Goal: Transaction & Acquisition: Book appointment/travel/reservation

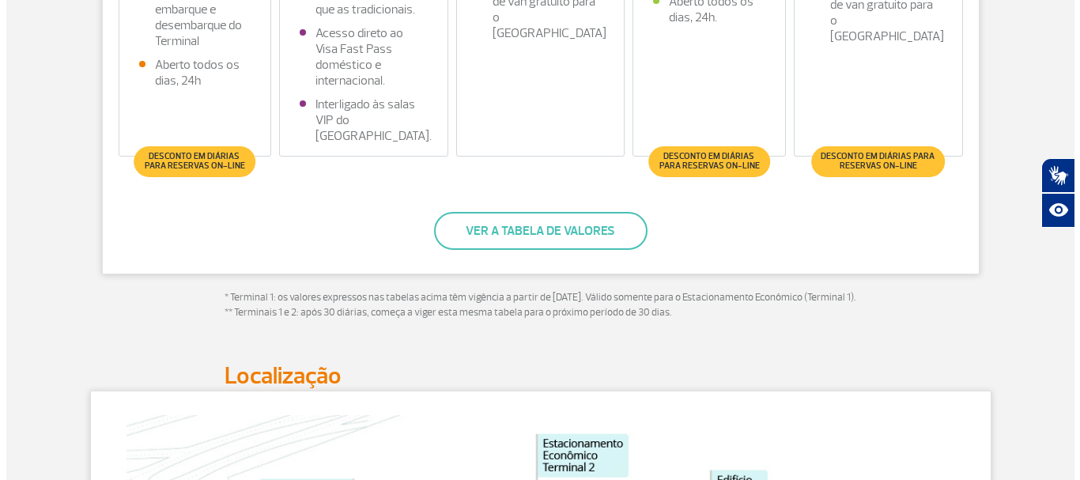
scroll to position [632, 0]
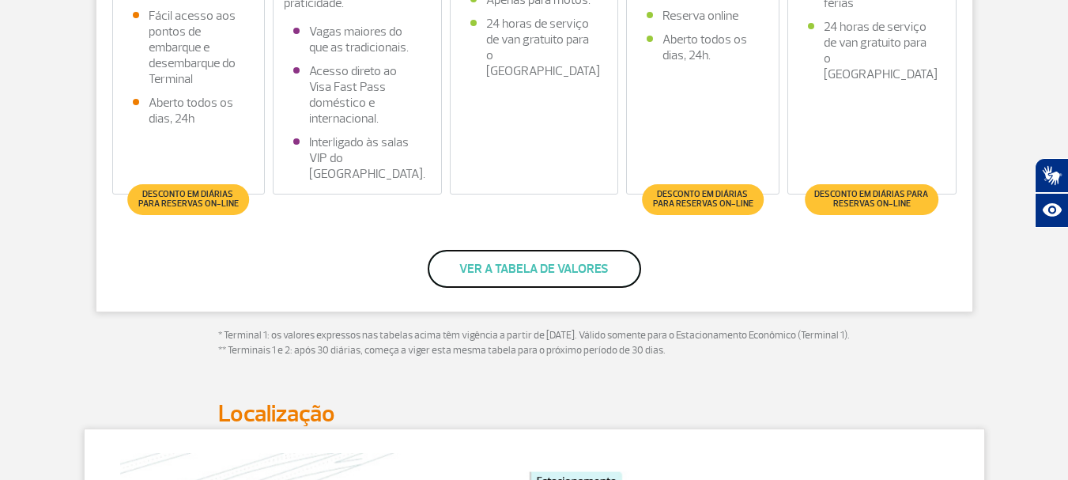
click at [527, 272] on button "Ver a tabela de valores" at bounding box center [534, 269] width 213 height 38
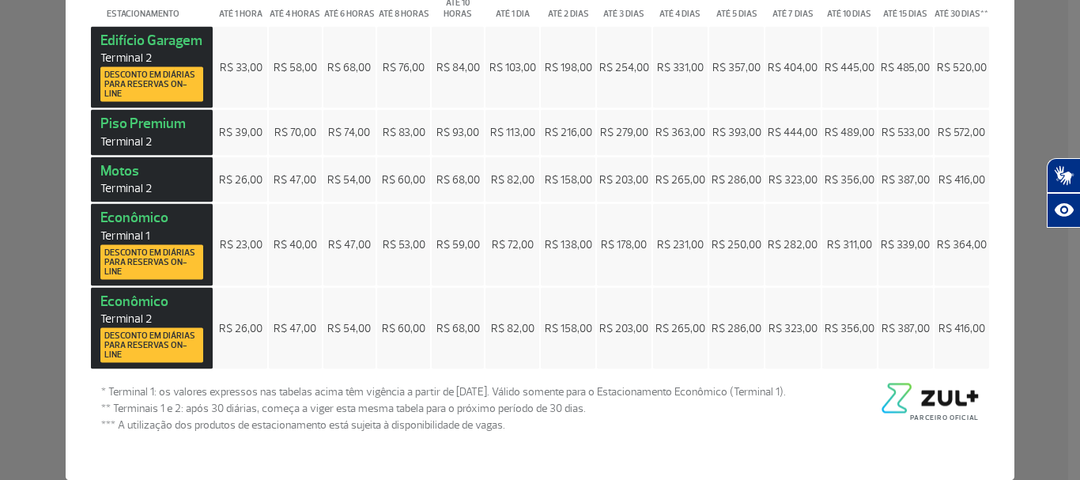
scroll to position [0, 0]
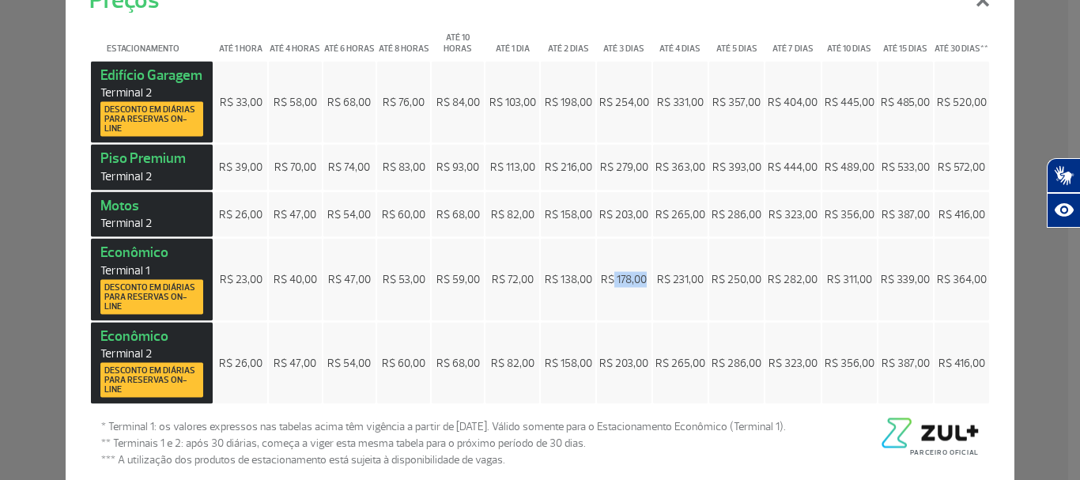
drag, startPoint x: 605, startPoint y: 274, endPoint x: 644, endPoint y: 278, distance: 38.9
click at [644, 278] on td "R$ 178,00" at bounding box center [624, 280] width 55 height 82
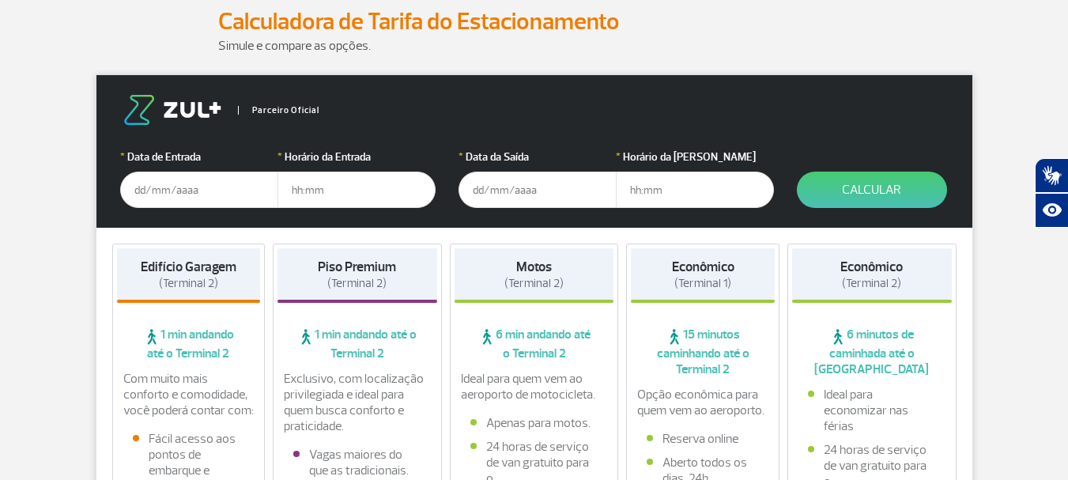
scroll to position [237, 0]
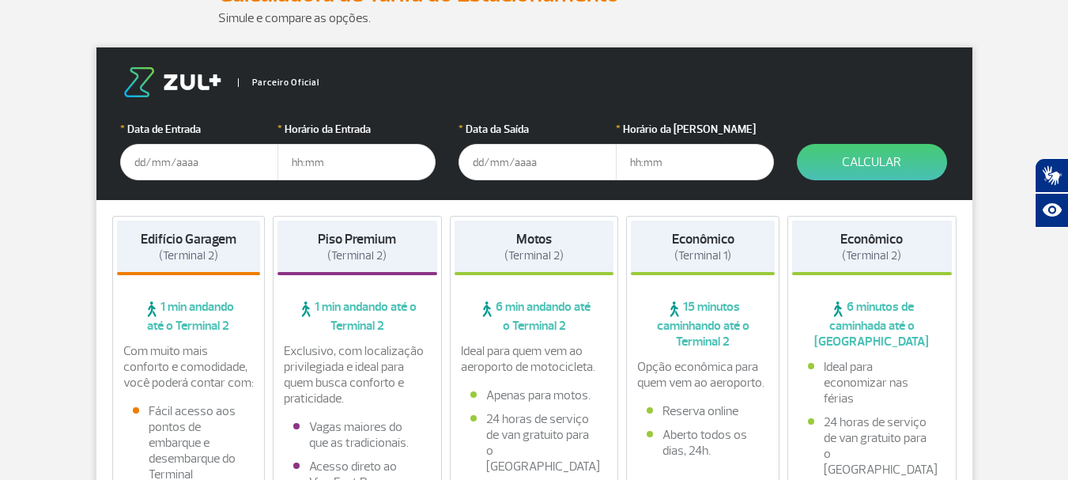
click at [211, 157] on input "text" at bounding box center [199, 162] width 158 height 36
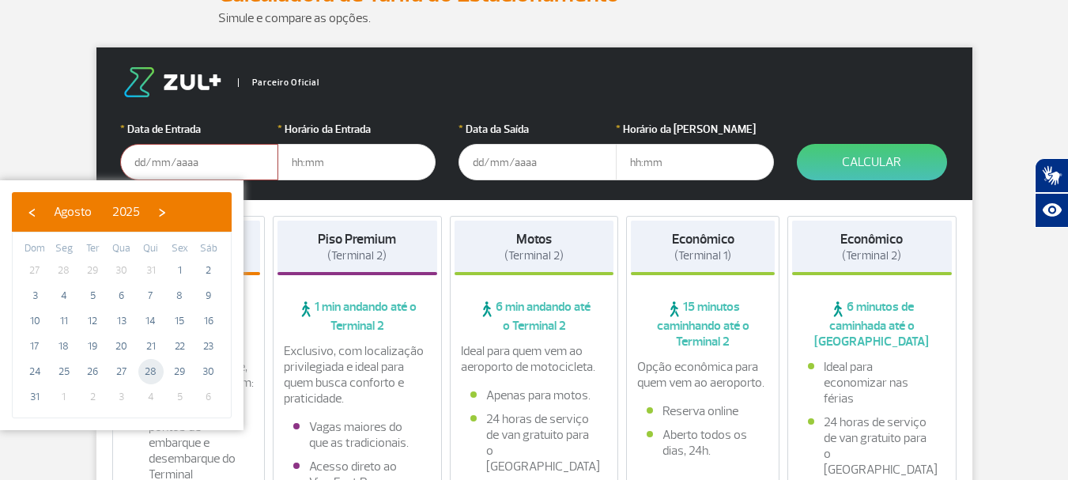
click at [148, 370] on span "28" at bounding box center [150, 371] width 25 height 25
type input "[DATE]"
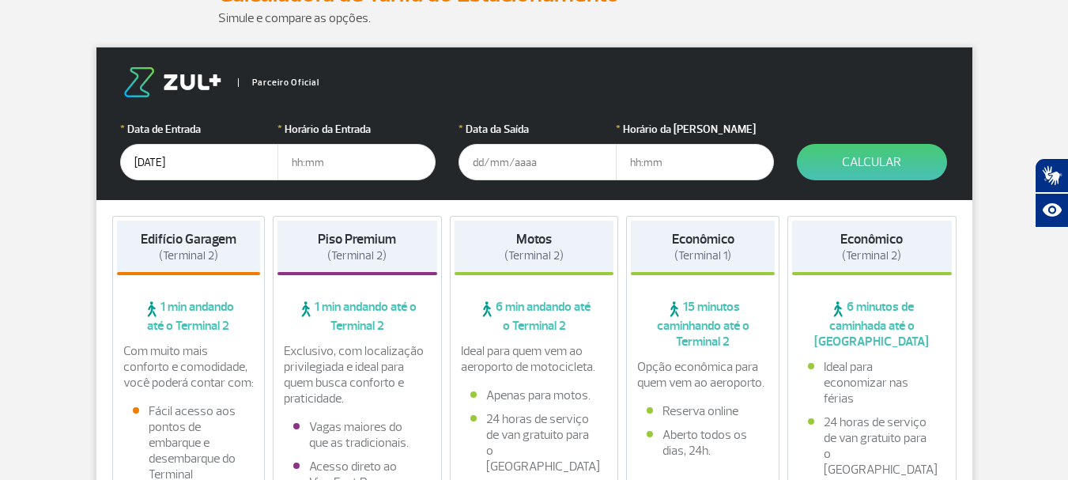
click at [300, 171] on input "text" at bounding box center [356, 162] width 158 height 36
click at [298, 161] on input "text" at bounding box center [356, 162] width 158 height 36
type input "14:00"
click at [489, 174] on input "text" at bounding box center [537, 162] width 158 height 36
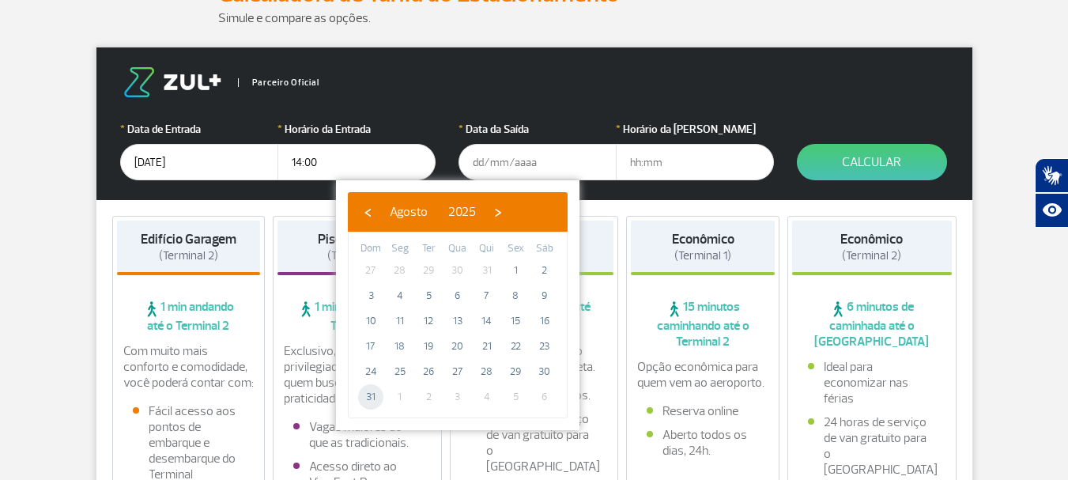
click at [368, 396] on span "31" at bounding box center [370, 396] width 25 height 25
type input "[DATE]"
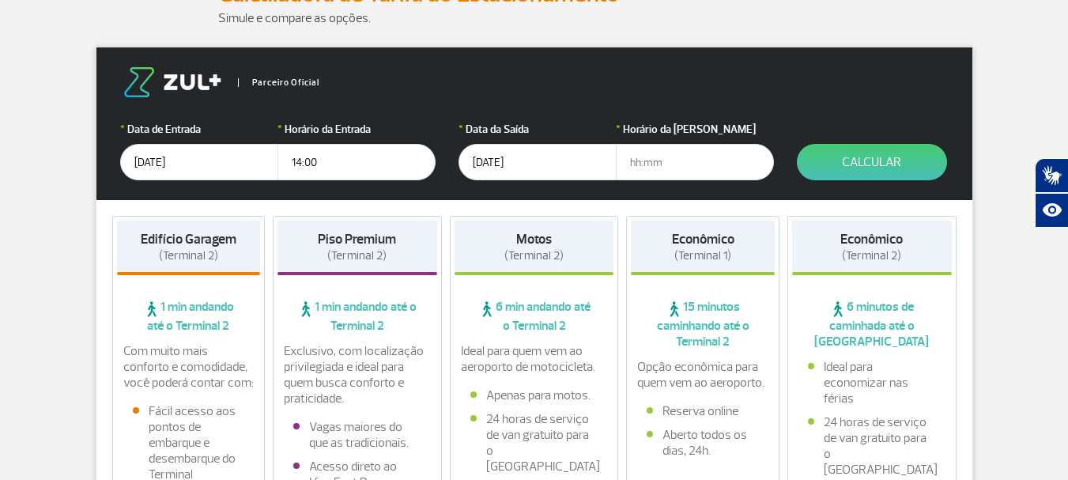
click at [622, 160] on input "text" at bounding box center [695, 162] width 158 height 36
type input "16:00"
click at [889, 154] on button "Calcular" at bounding box center [872, 162] width 150 height 36
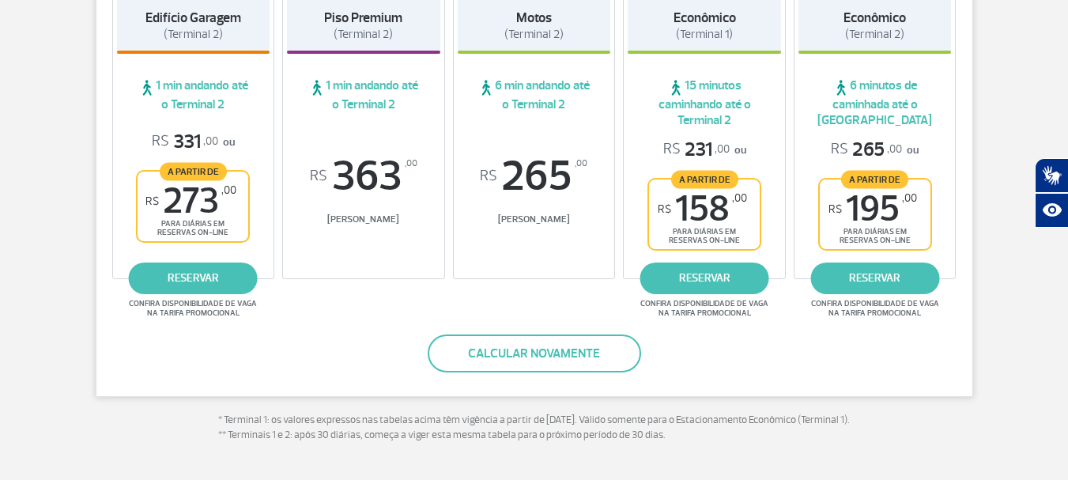
scroll to position [316, 0]
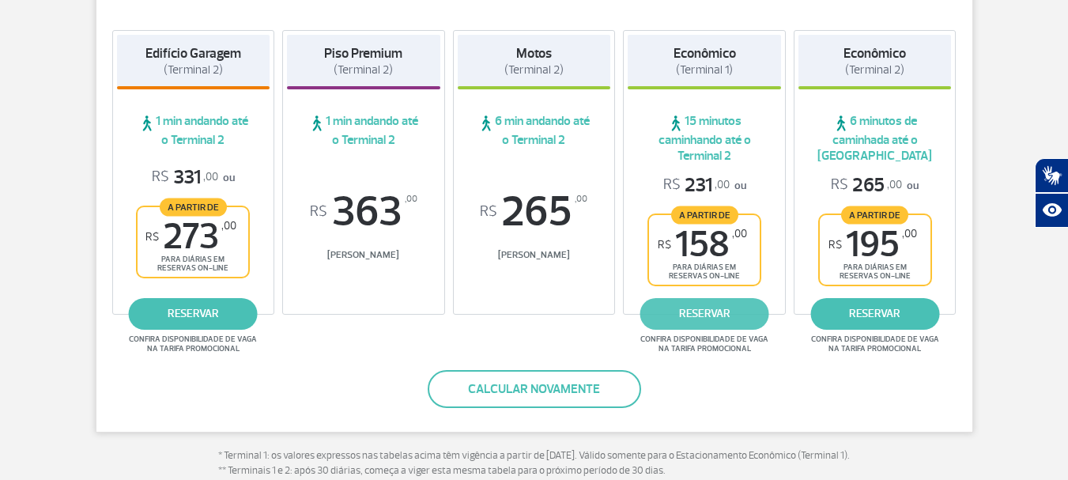
click at [715, 316] on link "reservar" at bounding box center [704, 314] width 129 height 32
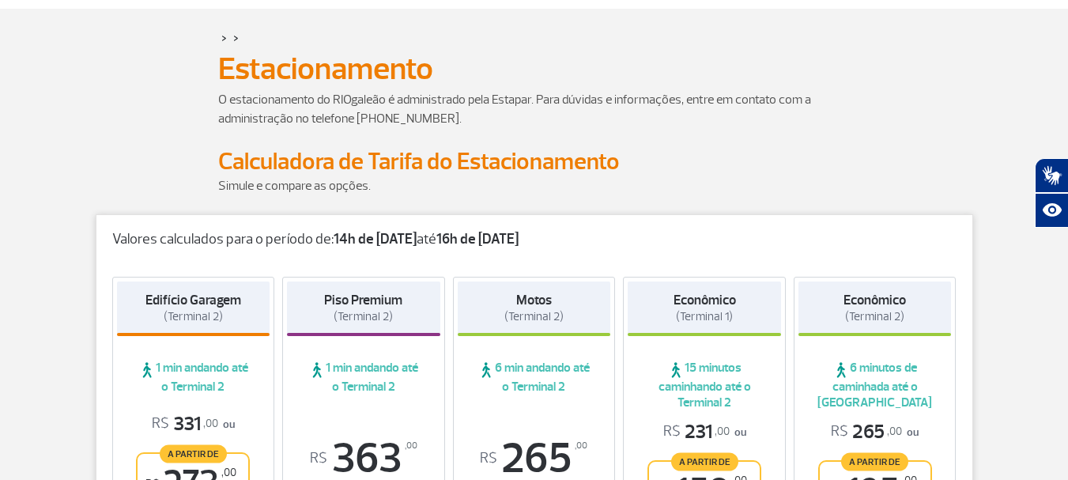
scroll to position [0, 0]
